Goal: Task Accomplishment & Management: Manage account settings

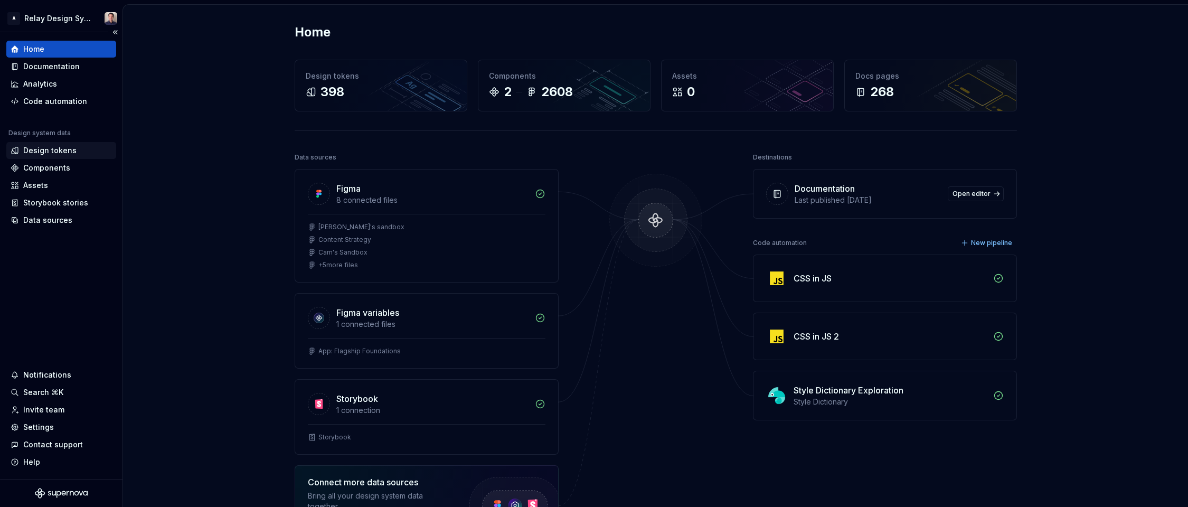
click at [62, 150] on div "Design tokens" at bounding box center [49, 150] width 53 height 11
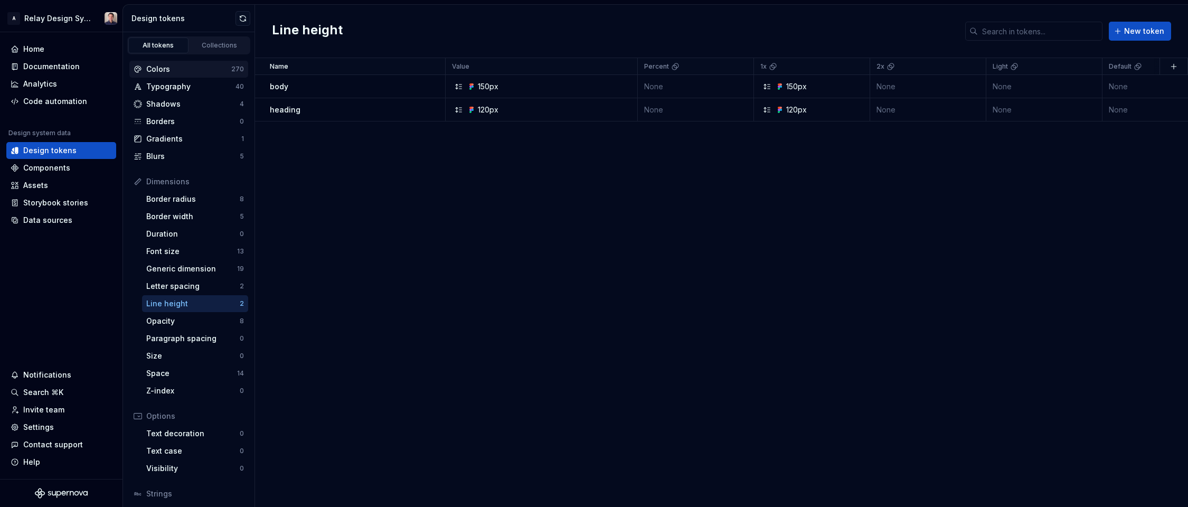
click at [182, 65] on div "Colors" at bounding box center [188, 69] width 85 height 11
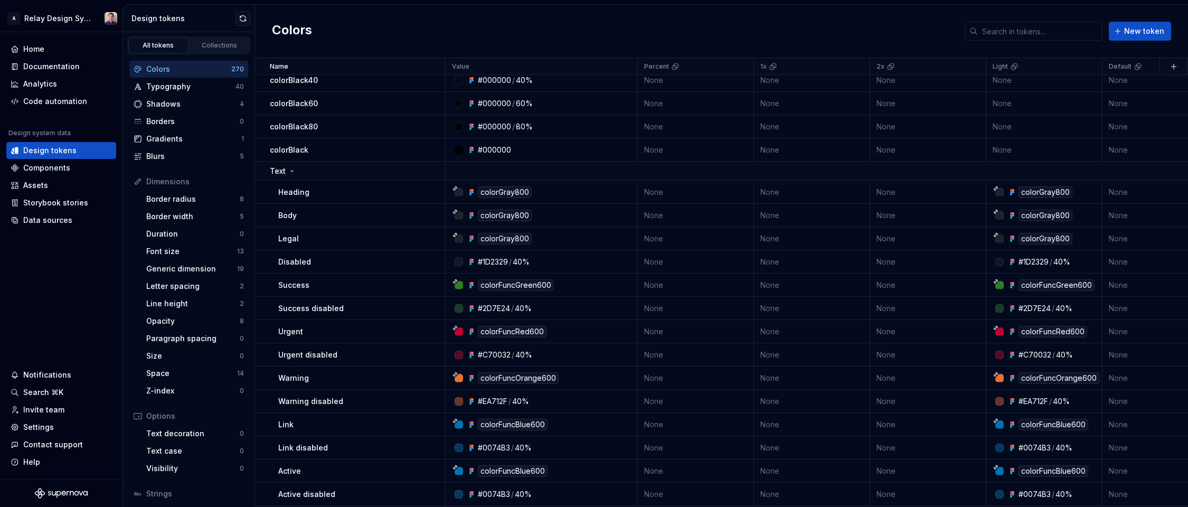
scroll to position [689, 0]
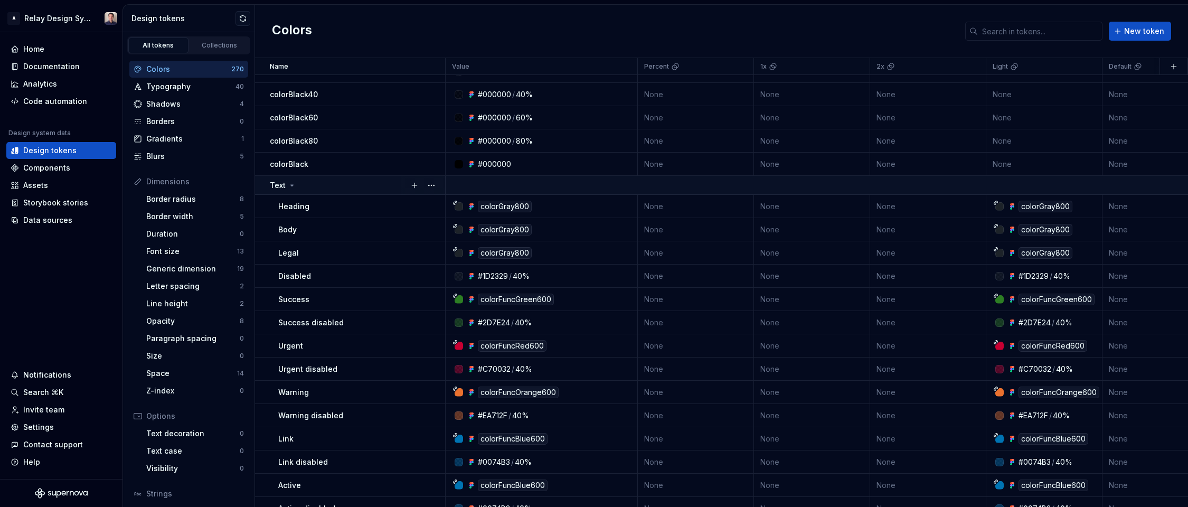
click at [291, 183] on icon at bounding box center [292, 185] width 8 height 8
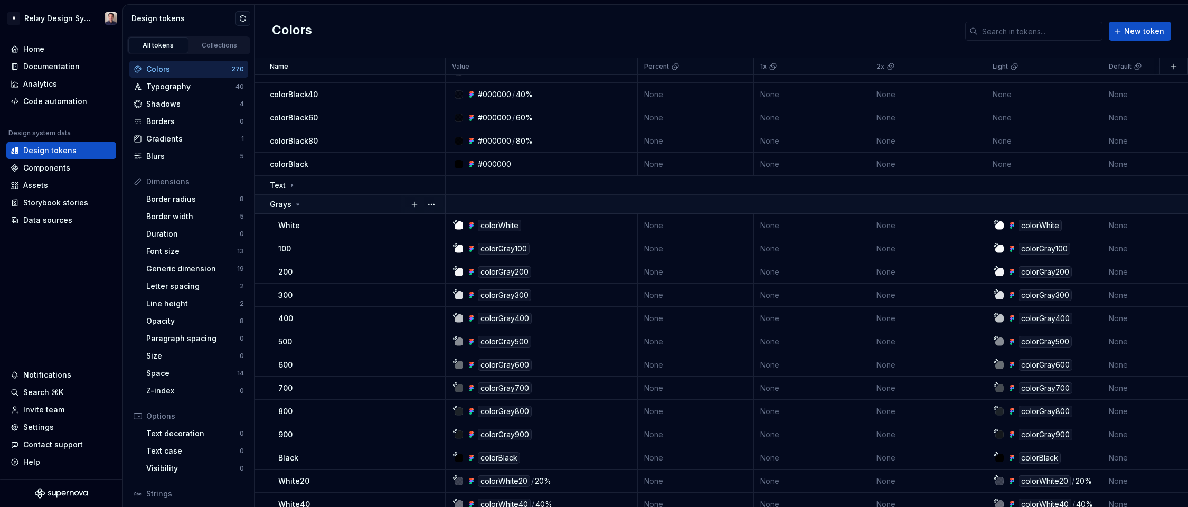
click at [295, 201] on icon at bounding box center [298, 204] width 8 height 8
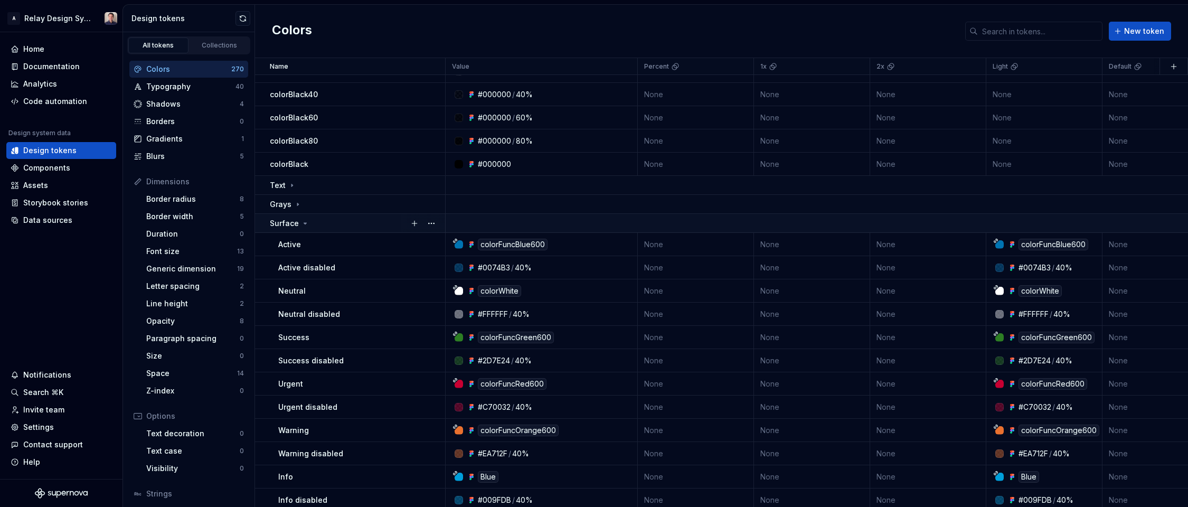
click at [302, 224] on icon at bounding box center [305, 223] width 8 height 8
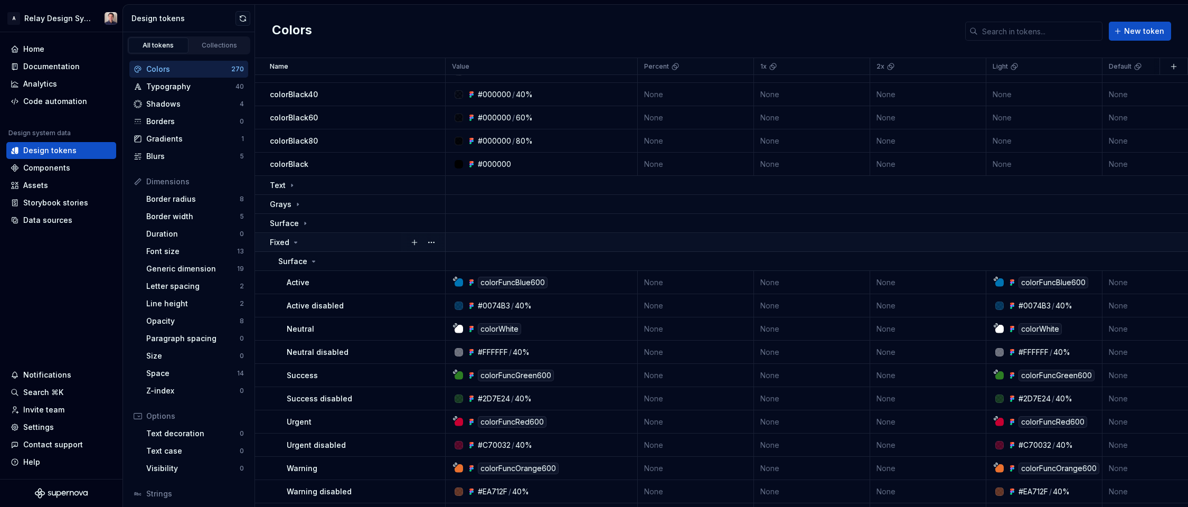
click at [295, 242] on icon at bounding box center [296, 242] width 3 height 1
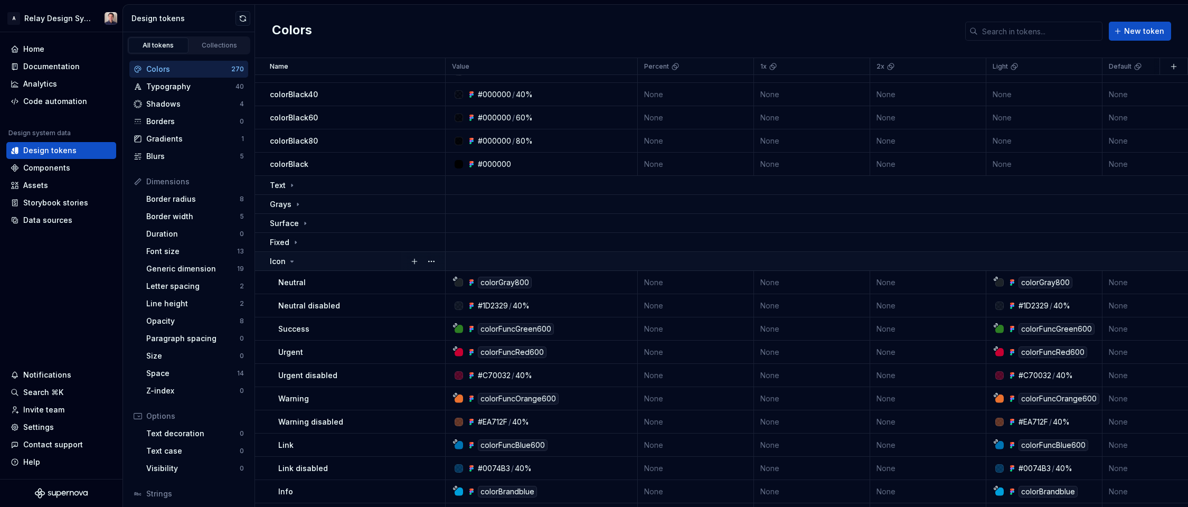
click at [291, 260] on icon at bounding box center [292, 261] width 8 height 8
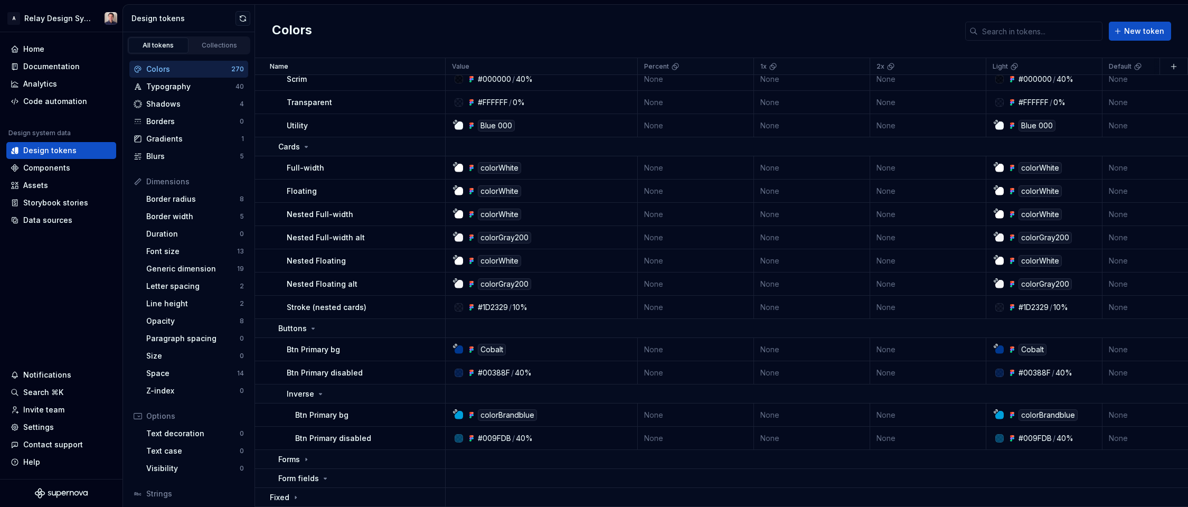
scroll to position [957, 0]
click at [304, 458] on icon at bounding box center [306, 460] width 8 height 8
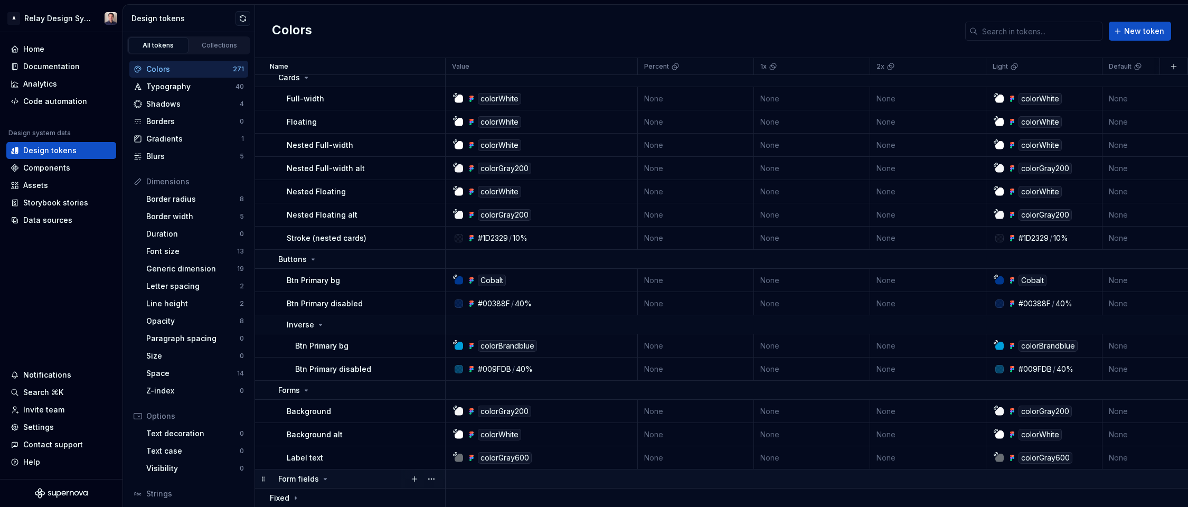
click at [322, 477] on icon at bounding box center [325, 479] width 8 height 8
click at [434, 477] on button "button" at bounding box center [431, 478] width 15 height 15
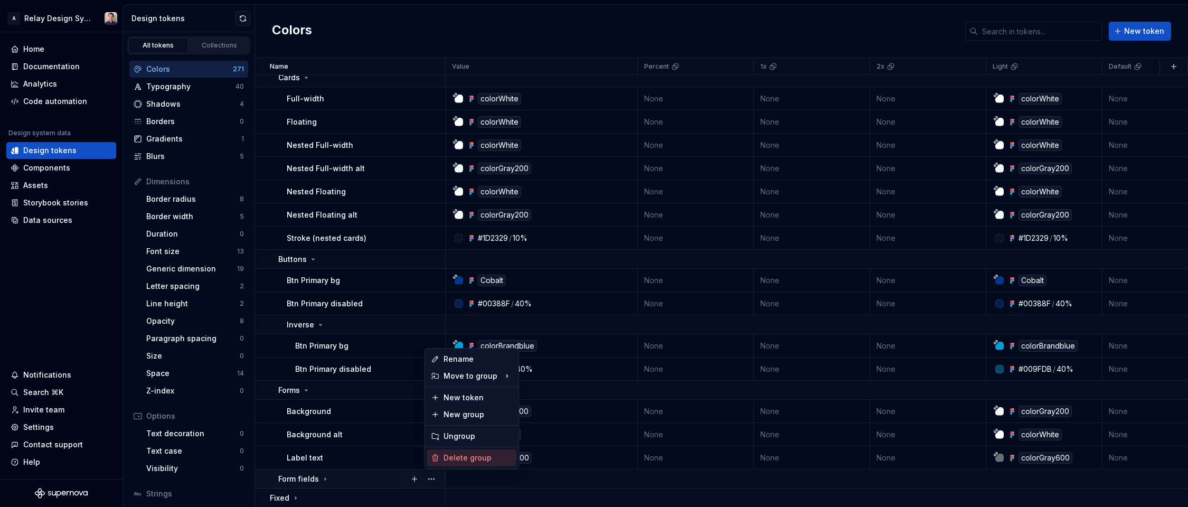
click at [451, 455] on div "Delete group" at bounding box center [477, 457] width 69 height 11
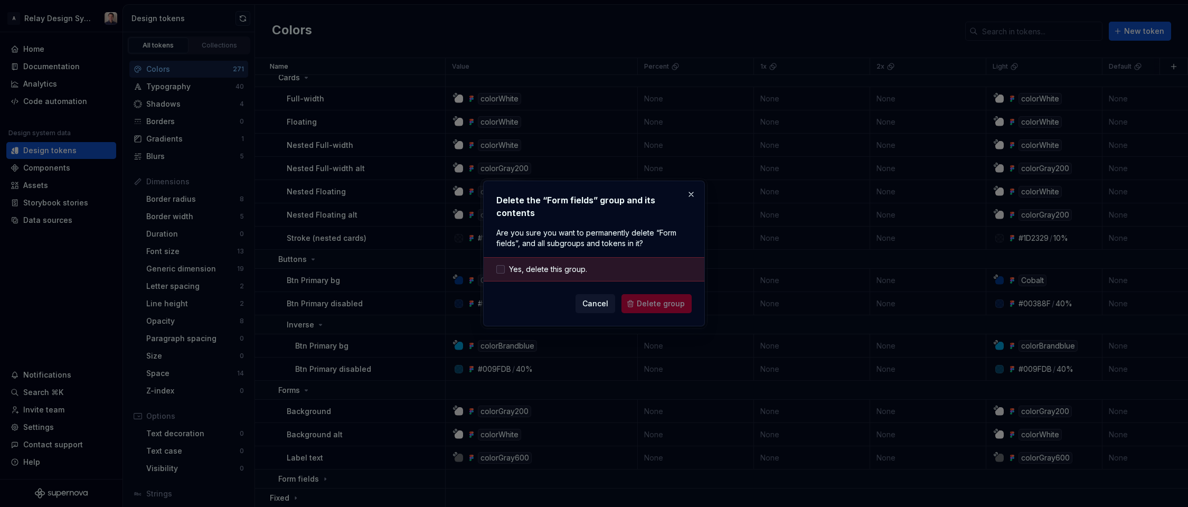
drag, startPoint x: 515, startPoint y: 256, endPoint x: 509, endPoint y: 260, distance: 7.6
click at [515, 257] on div "Yes, delete this group." at bounding box center [594, 269] width 221 height 24
click at [505, 264] on label "Yes, delete this group." at bounding box center [541, 269] width 91 height 11
click at [642, 300] on span "Delete group" at bounding box center [661, 303] width 48 height 11
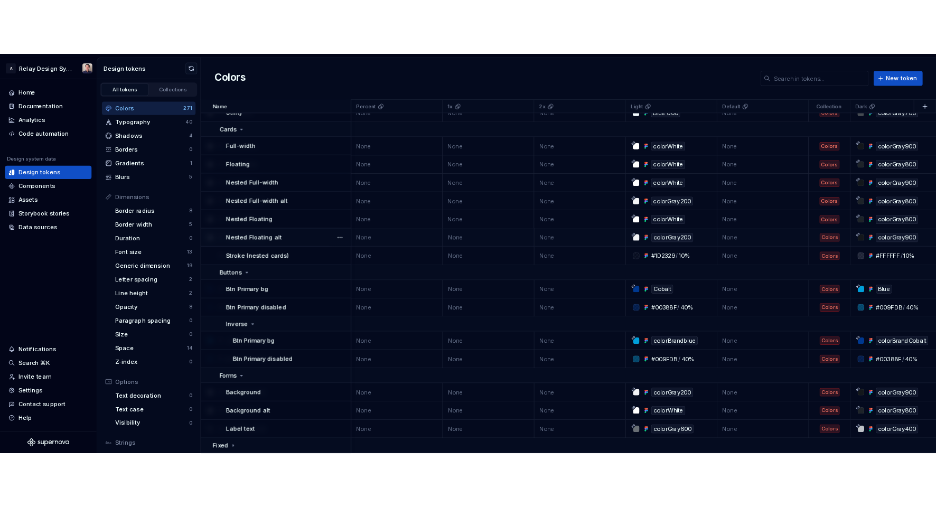
scroll to position [1008, 0]
